Goal: Communication & Community: Answer question/provide support

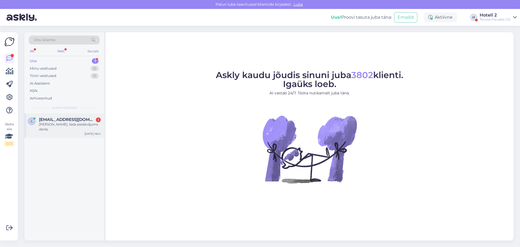
click at [63, 122] on span "[EMAIL_ADDRESS][DOMAIN_NAME]" at bounding box center [67, 119] width 56 height 5
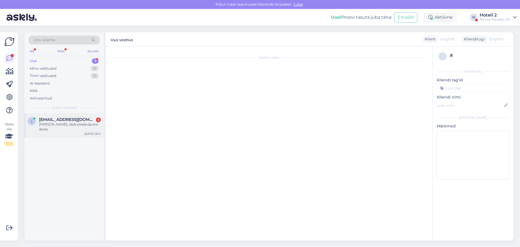
scroll to position [310, 0]
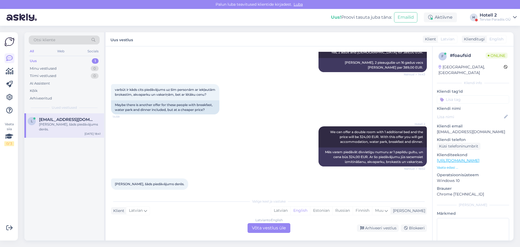
click at [267, 229] on div "Latvian to English Võta vestlus üle" at bounding box center [269, 228] width 43 height 10
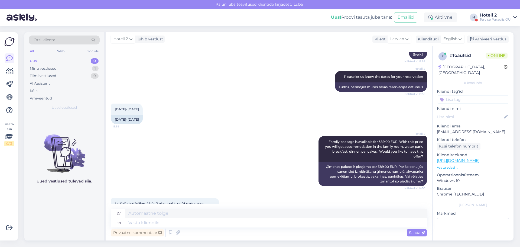
scroll to position [306, 0]
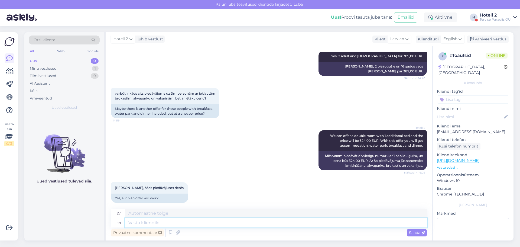
click at [136, 224] on textarea at bounding box center [276, 222] width 302 height 9
type textarea "It"
type textarea "Tas"
type textarea "It will"
type textarea "Tas būs"
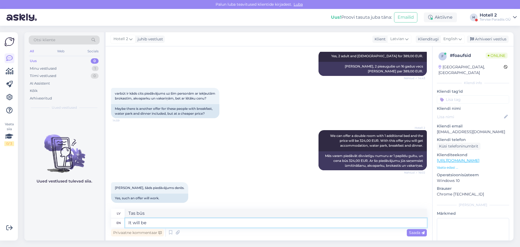
click at [129, 223] on textarea "It will be" at bounding box center [276, 222] width 302 height 9
type textarea "On whose naIt will be"
type textarea "Uz kura vārda Tas būs"
type textarea "On whose name It will be"
type textarea "Uz kura vārda tas būs"
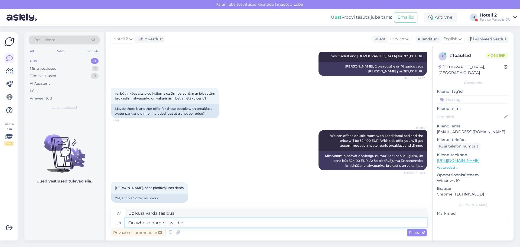
type textarea "On whose name t will be"
type textarea "Uz kura vārda t būs"
type textarea "On whose name the r will be"
type textarea "Uz kura vārda tiks likts"
type textarea "On whose name the reservation wi will be"
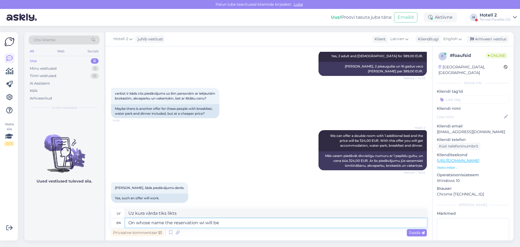
type textarea "Uz kura vārda rezervācija tiks veikta"
type textarea "On whose name the reservation will be"
type textarea "Uz kura vārda tiks veikta rezervācija"
click at [230, 222] on textarea "On whose name the reservation will be" at bounding box center [276, 222] width 302 height 9
type textarea "On whose name the reservation will be?"
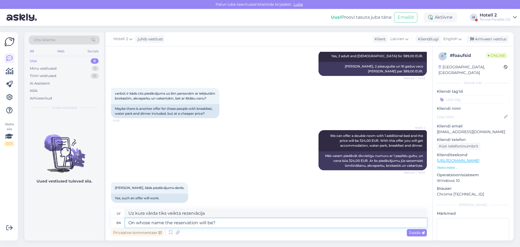
type textarea "Uz kura vārda tiks veikta rezervācija?"
type textarea "On whose name the reservation will be?"
click at [421, 233] on span "Saada" at bounding box center [417, 232] width 16 height 5
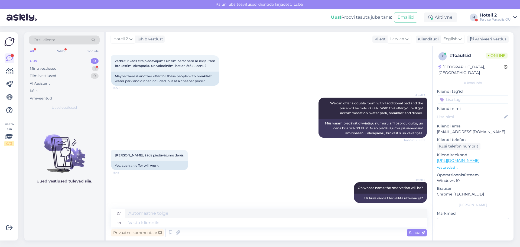
scroll to position [371, 0]
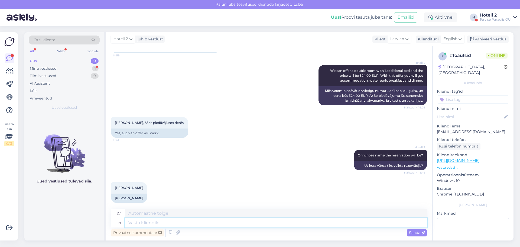
click at [132, 224] on textarea at bounding box center [276, 222] width 302 height 9
type textarea "Thank"
type textarea "Paldies"
type textarea "Thank you!"
type textarea "Paldies!"
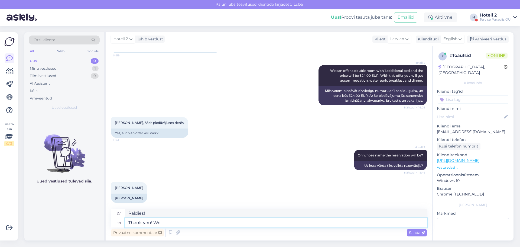
type textarea "Thank you! We"
type textarea "Paldies! Mēs"
type textarea "Thank you! We will m"
type textarea "Paldies! Mēs to darīsim"
type textarea "Thank you! We will make a"
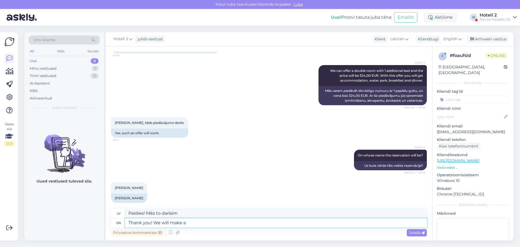
type textarea "Paldies! Mēs to izdarīsim"
type textarea "Thank you! We will make are"
type textarea "Paldies! Mēs to paveiksim"
type textarea "Thank you! We will make a"
type textarea "Paldies! Mēs izveidosim"
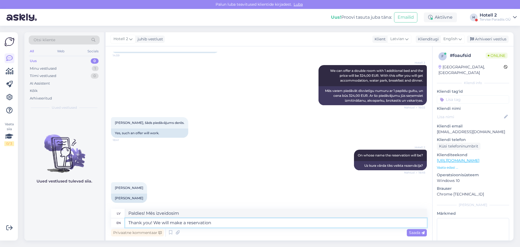
type textarea "Thank you! We will make a reservation"
type textarea "Paldies! Mēs veiksim rezervāciju."
type textarea "Thank you! We will make a reservation a"
type textarea "Paldies! Mēs veiksim rezervāciju"
type textarea "Thank you! We will make a reservation a sent"
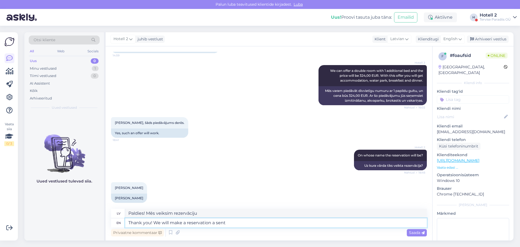
type textarea "Paldies! Mēs veiksim rezervāciju un nosūtīsim jums"
type textarea "Thank you! We will make a reservation a sent an"
type textarea "Paldies! Mēs veiksim rezervāciju un nosūtīsim jums e-pastu."
type textarea "Thank you! We will make a reservation a sent a"
type textarea "Paldies! Mēs veiksim rezervāciju un nosūtīsim jums"
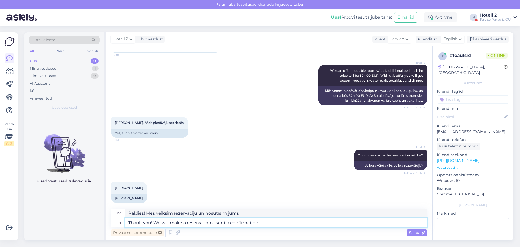
type textarea "Thank you! We will make a reservation a sent a confirmation"
type textarea "Paldies! Mēs veiksim rezervāciju un nosūtīsim apstiprinājumu."
type textarea "Thank you! We will make a reservation a sent a confirmation letter"
type textarea "Paldies! Mēs veiksim rezervāciju un nosūtīsim apstiprinājuma vēstuli."
type textarea "Thank you! We will make a reservation a sent a confirmation letter"
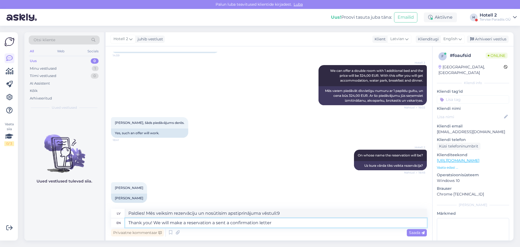
type textarea "Paldies! Mēs veiksim rezervāciju un nosūtīsim apstiprinājuma vēstuli."
type textarea "Thank you! We will make a reservation a sent a confirmation letter to"
type textarea "Paldies! Mēs veiksim rezervāciju un nosūtīsim apstiprinājuma vēstuli uz"
type textarea "Thank you! We will make a reservation a sent a confirmation letter to lasma"
type textarea "Paldies! Mēs veiksim rezervāciju un nosūtīsim apstiprinājuma vēstuli Lasmai."
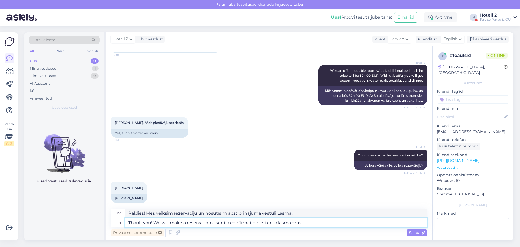
type textarea "Thank you! We will make a reservation a sent a confirmation letter to lasma.dru…"
type textarea "Paldies! Mēs veiksim rezervāciju un nosūtīsim apstiprinājuma vēstuli uz lasma.d…"
type textarea "Thank you! We will make a reservation a sent a confirmation letter to lasma.dru…"
type textarea "Paldies! Veiksim rezervāciju un nosūtīsim apstiprinājuma vēstuli uz lasma.druva…"
type textarea "Thank you! We will make a reservation a sent a confirmation letter to lasma.dru…"
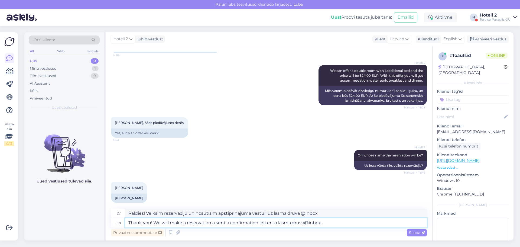
type textarea "Paldies! Mēs veiksim rezervāciju un nosūtīsim apstiprinājuma vēstuli uz lasma.d…"
type textarea "Thank you! We will make a reservation a sent a confirmation letter to [EMAIL_AD…"
type textarea "Paldies! Mēs veiksim rezervāciju un nosūtīsim apstiprinājuma vēstuli uz lasma.d…"
type textarea "Thank you! We will make a reservation a sent a confirmation letter to [EMAIL_AD…"
type textarea "Paldies! Veiksim rezervāciju un nosūtīsim apstiprinājuma vēstuli uz [EMAIL_ADDR…"
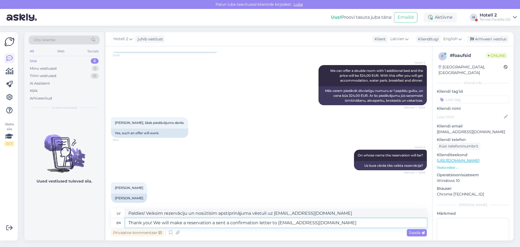
click at [215, 223] on textarea "Thank you! We will make a reservation a sent a confirmation letter to [EMAIL_AD…" at bounding box center [276, 222] width 302 height 9
type textarea "Thank you! We will make a reservation and sent a confirmation letter to [EMAIL_…"
click at [416, 232] on span "Saada" at bounding box center [417, 232] width 16 height 5
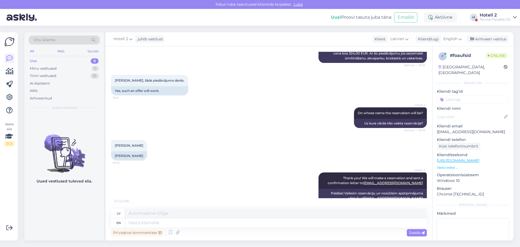
scroll to position [446, 0]
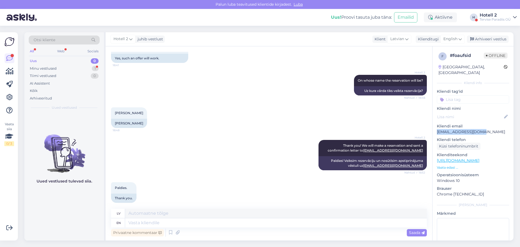
drag, startPoint x: 482, startPoint y: 124, endPoint x: 437, endPoint y: 126, distance: 44.7
click at [437, 129] on p "[EMAIL_ADDRESS][DOMAIN_NAME]" at bounding box center [473, 132] width 72 height 6
copy p "[EMAIL_ADDRESS][DOMAIN_NAME]"
click at [497, 37] on div "Arhiveeri vestlus" at bounding box center [488, 38] width 42 height 7
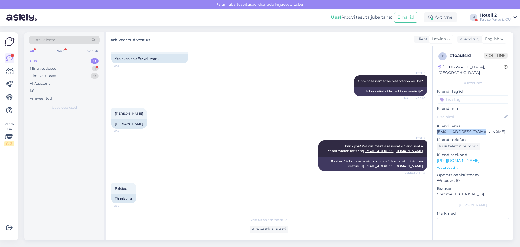
scroll to position [441, 0]
